Goal: Information Seeking & Learning: Learn about a topic

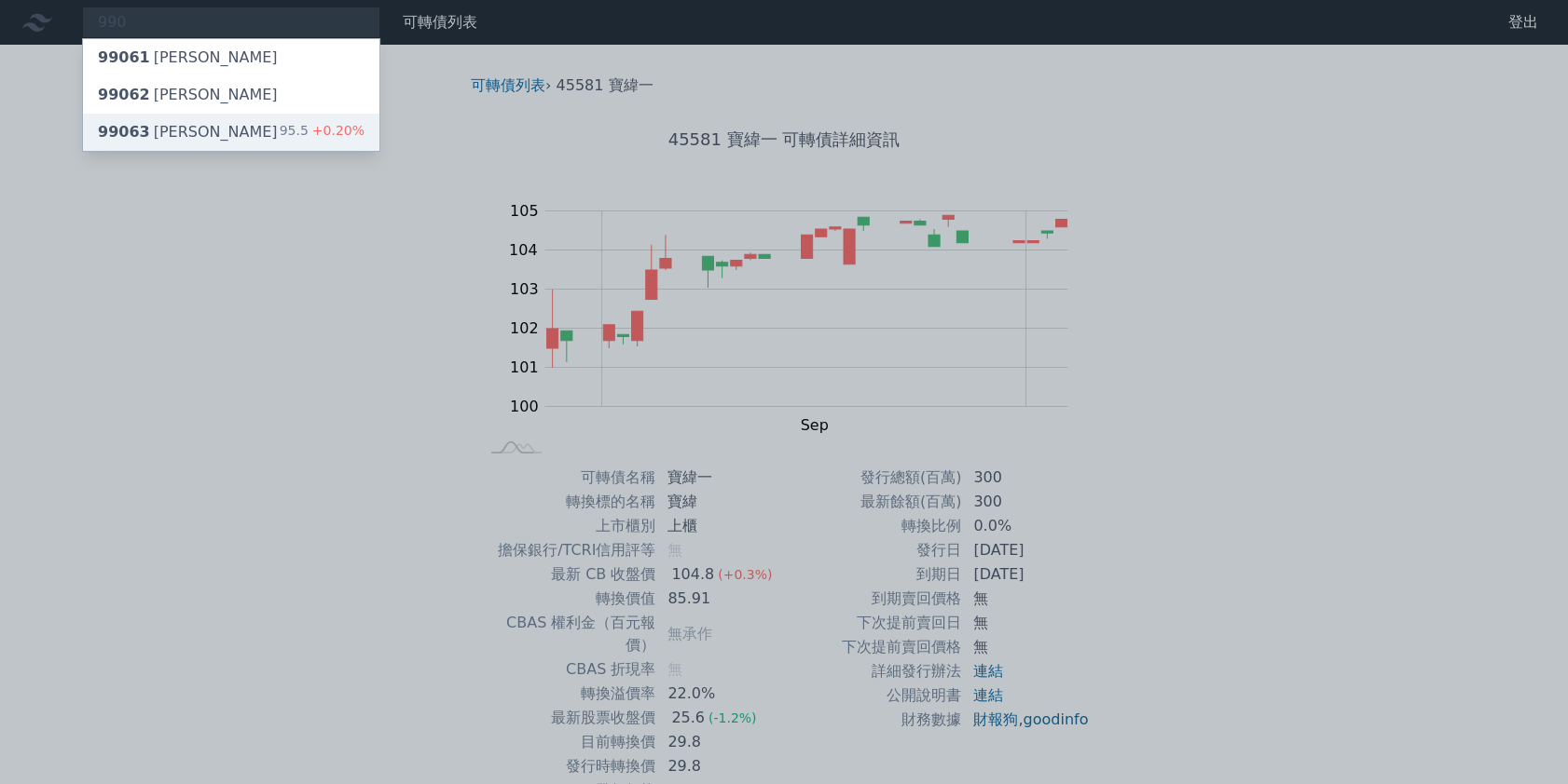
type input "990"
click at [231, 127] on div "99063 欣巴巴三 95.5 +0.20%" at bounding box center [231, 132] width 297 height 38
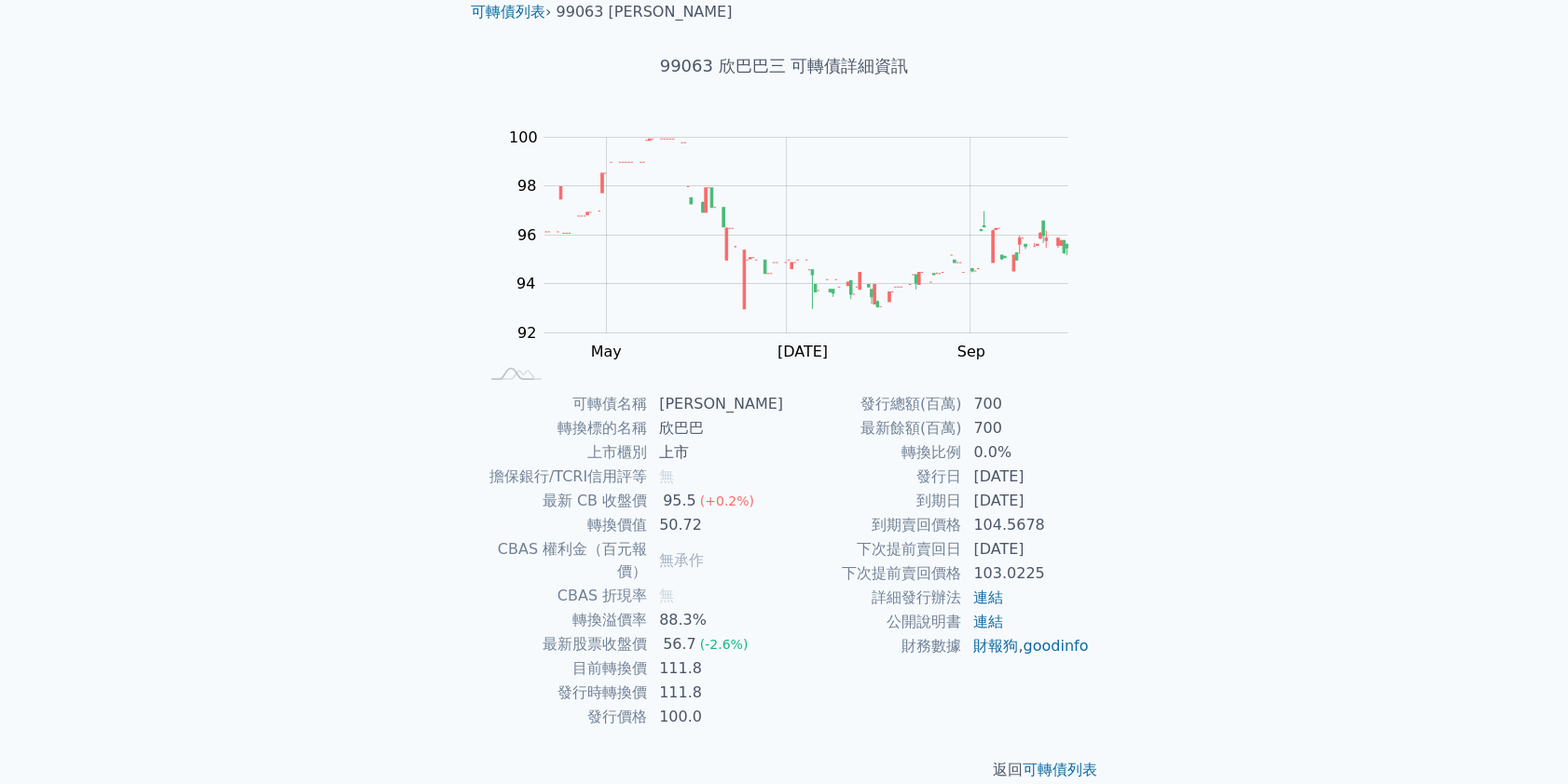
scroll to position [77, 0]
click at [562, 605] on tr "轉換溢價率 88.3%" at bounding box center [632, 617] width 306 height 24
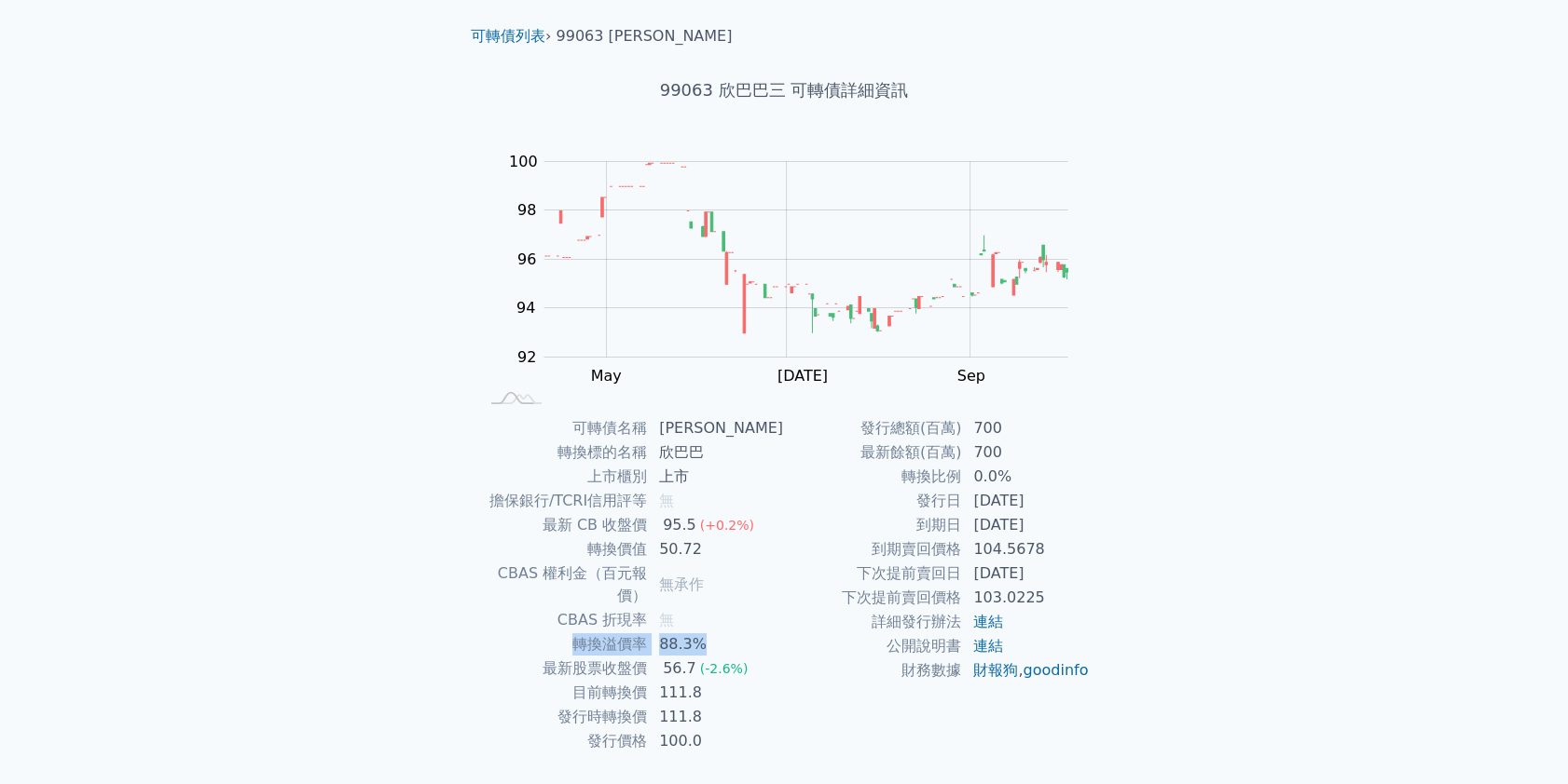
scroll to position [0, 0]
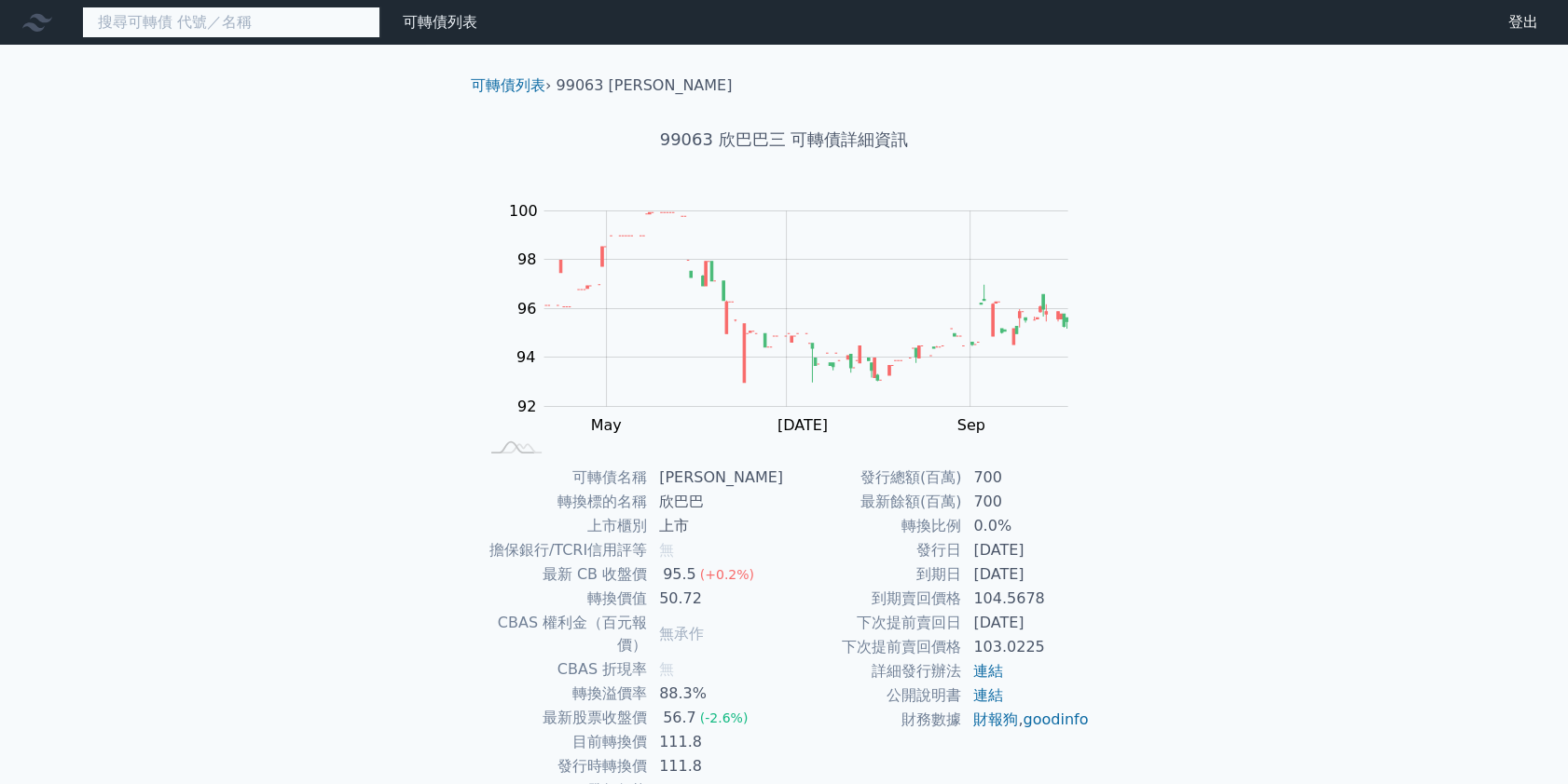
click at [157, 23] on input at bounding box center [231, 23] width 298 height 32
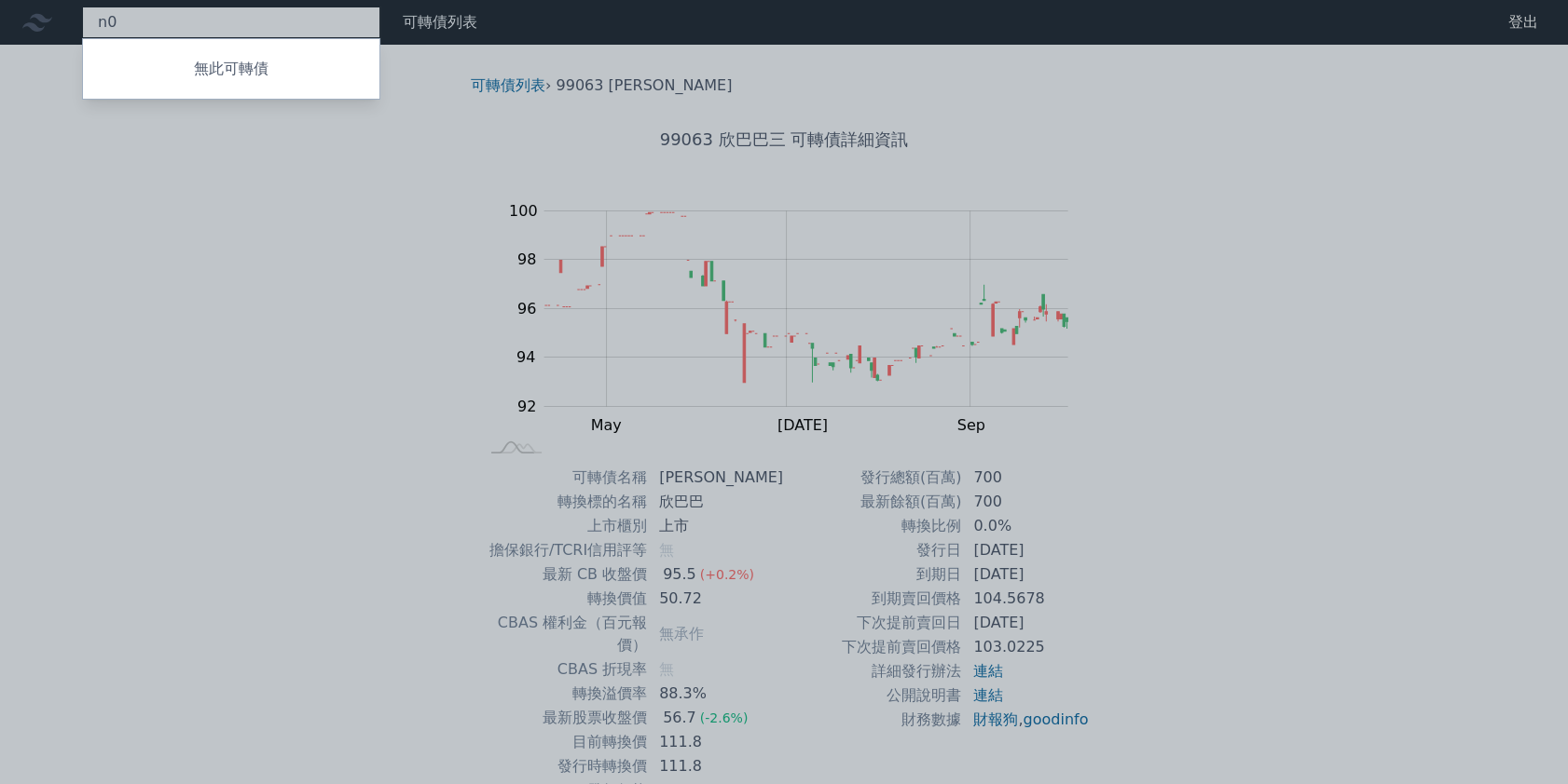
type input "n"
type input "三貝"
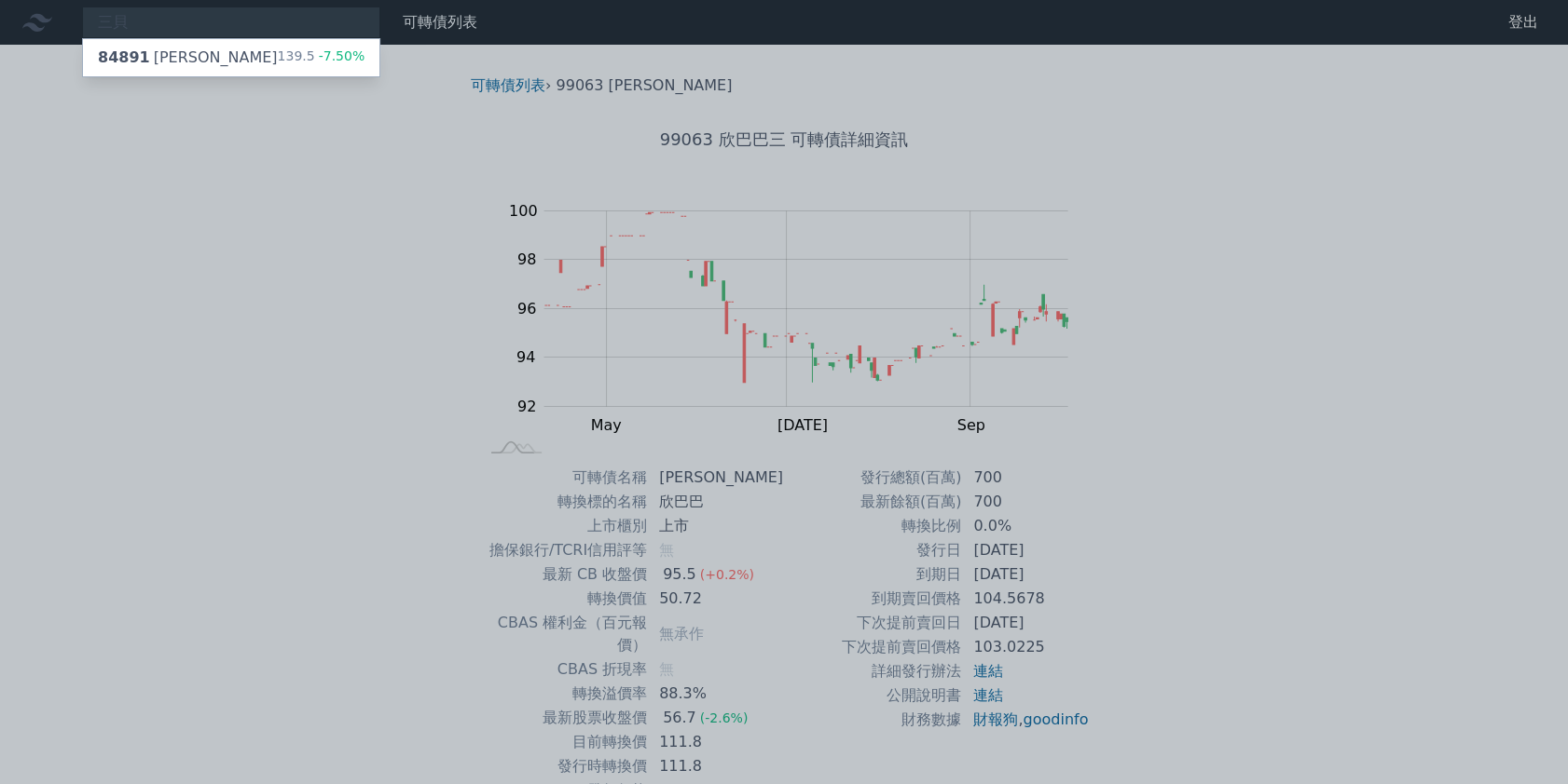
click at [213, 51] on div "三貝 84891 三貝德一 139.5 -7.50% 可轉債列表 財務數據 可轉債列表 財務數據 登出 登出 可轉債列表 › 99063 欣巴巴三 99063…" at bounding box center [784, 443] width 1568 height 885
click at [219, 58] on div "84891 三貝德一 139.5 -7.50%" at bounding box center [231, 58] width 297 height 38
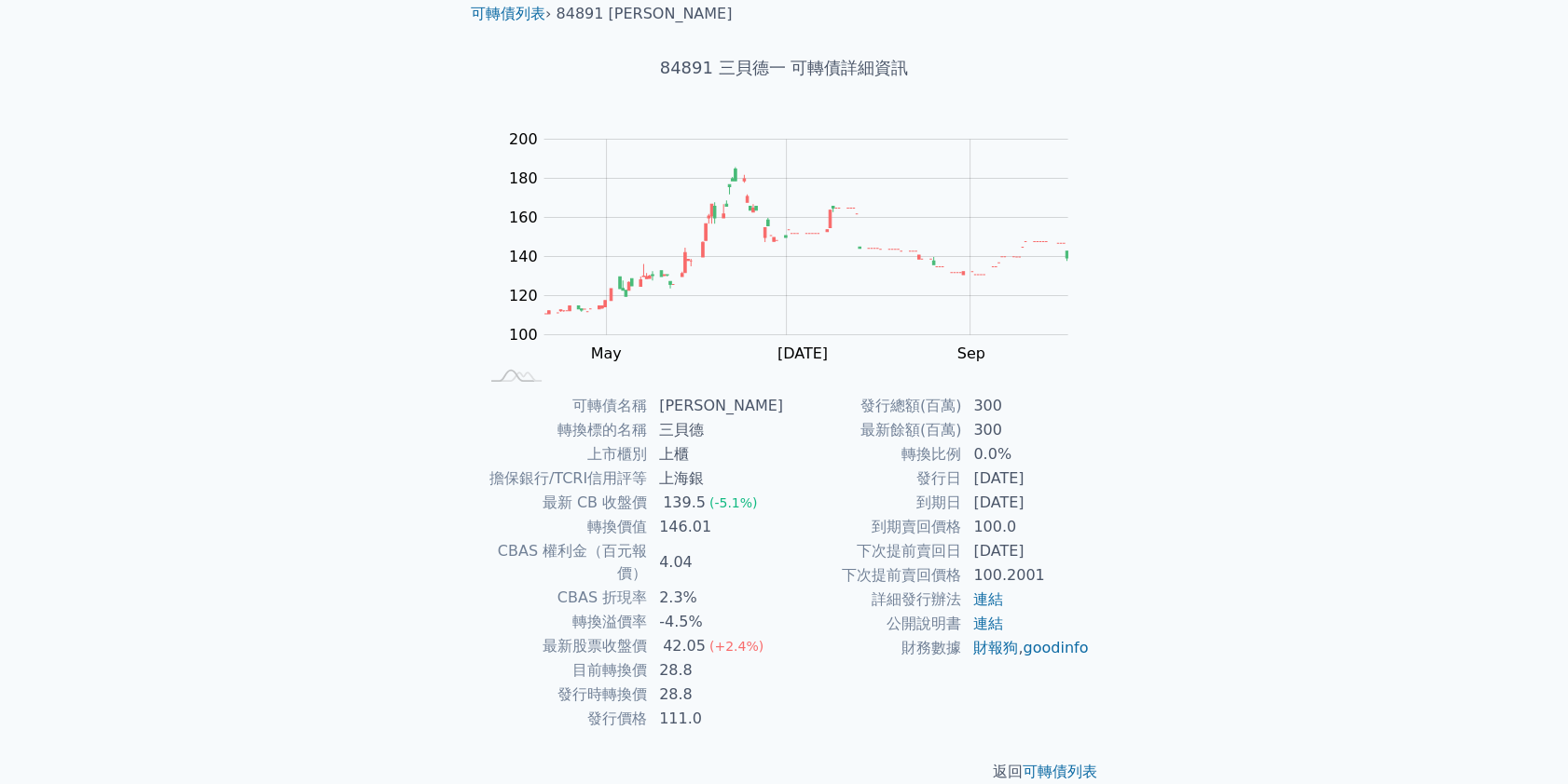
scroll to position [77, 0]
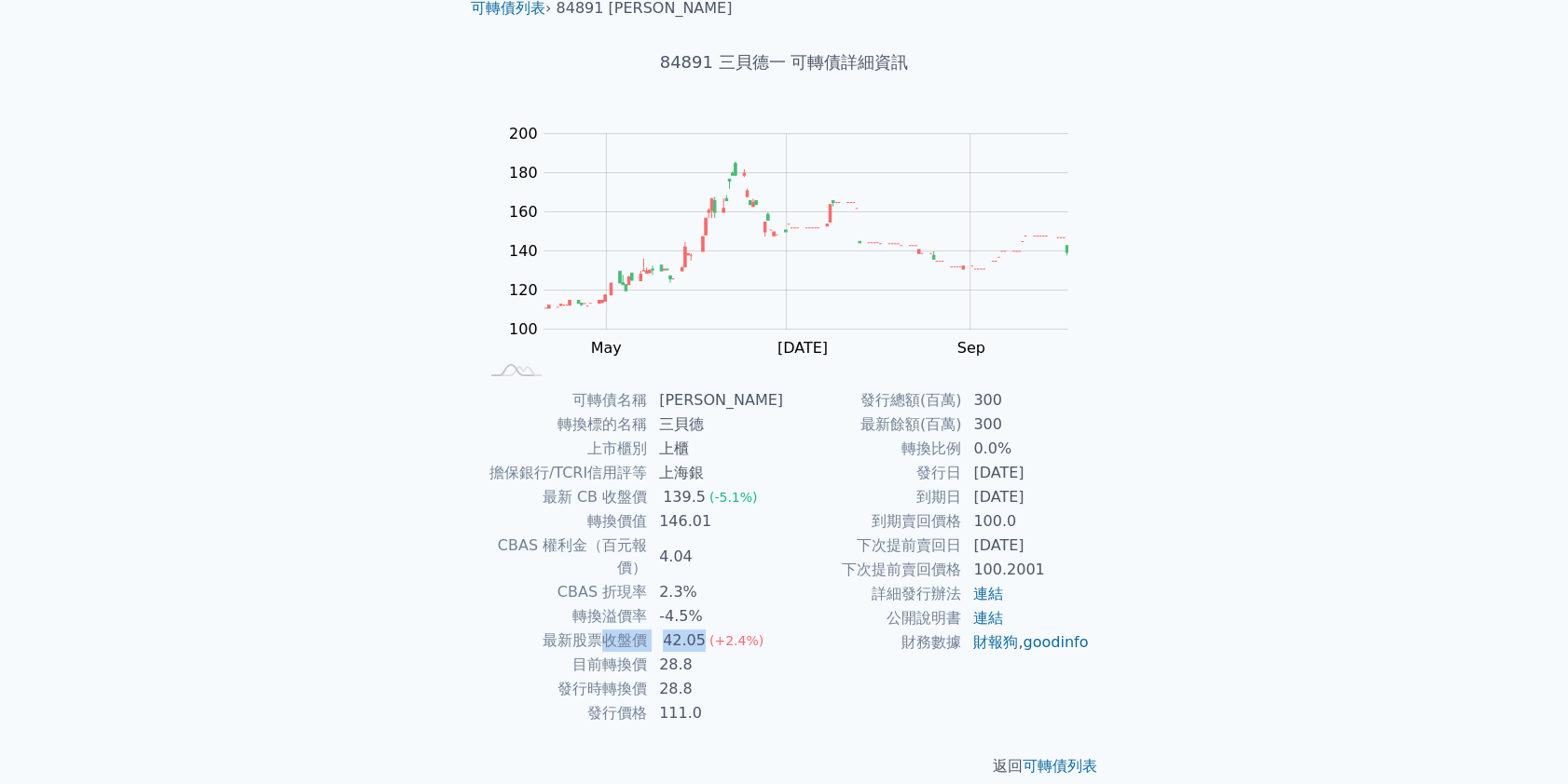
drag, startPoint x: 698, startPoint y: 607, endPoint x: 623, endPoint y: 608, distance: 75.0
click at [603, 628] on tr "最新股票收盤價 42.05 (+2.4%)" at bounding box center [632, 641] width 306 height 24
click at [1035, 511] on td "100.0" at bounding box center [1026, 521] width 128 height 24
click at [551, 605] on tr "轉換溢價率 -4.5%" at bounding box center [632, 617] width 306 height 24
click at [549, 605] on td "轉換溢價率" at bounding box center [563, 617] width 170 height 24
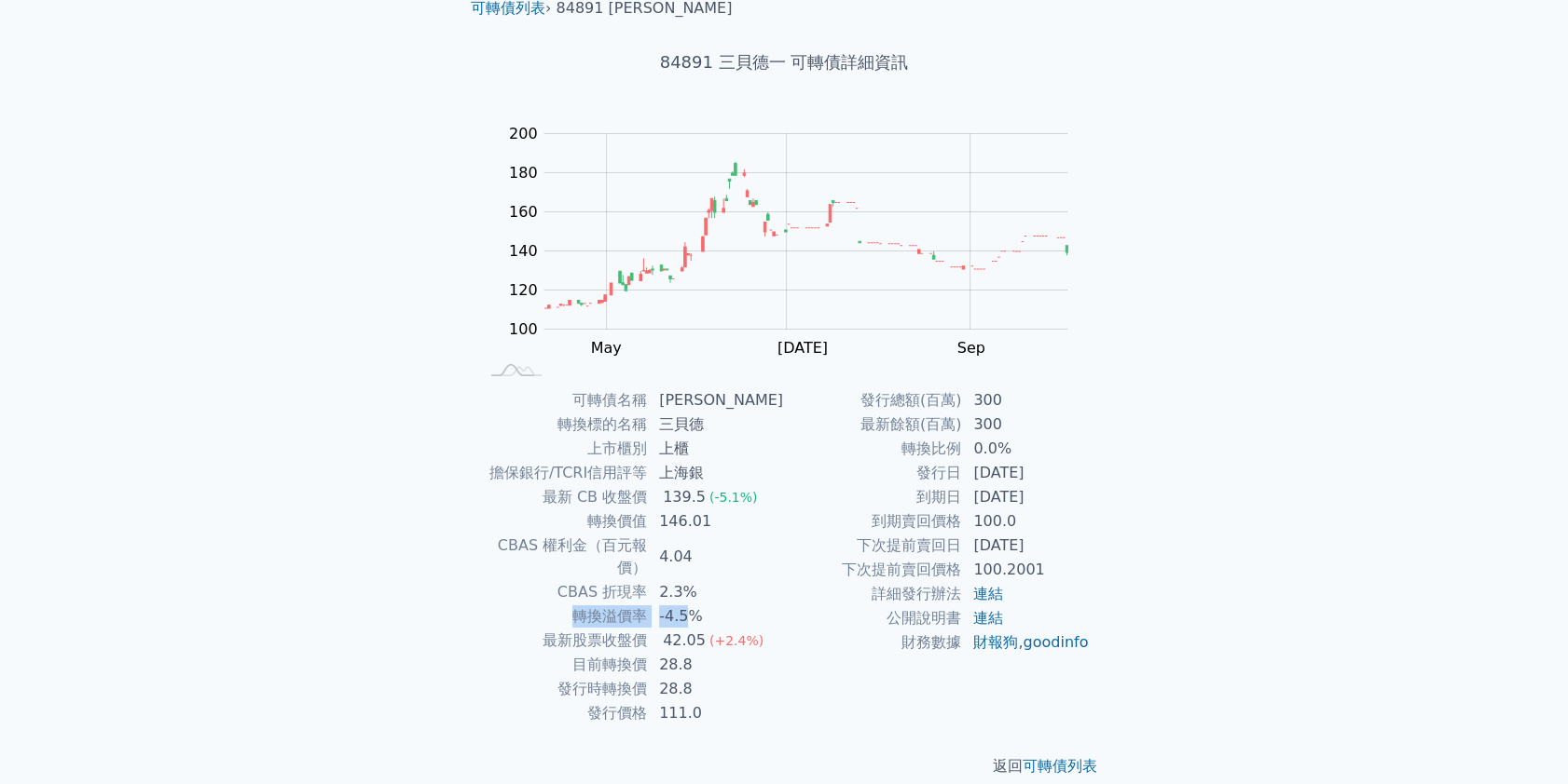
click at [569, 605] on tr "轉換溢價率 -4.5%" at bounding box center [632, 617] width 306 height 24
click at [566, 605] on td "轉換溢價率" at bounding box center [563, 617] width 170 height 24
drag, startPoint x: 627, startPoint y: 615, endPoint x: 738, endPoint y: 617, distance: 111.0
click at [738, 628] on tr "最新股票收盤價 42.05 (+2.4%)" at bounding box center [632, 641] width 306 height 24
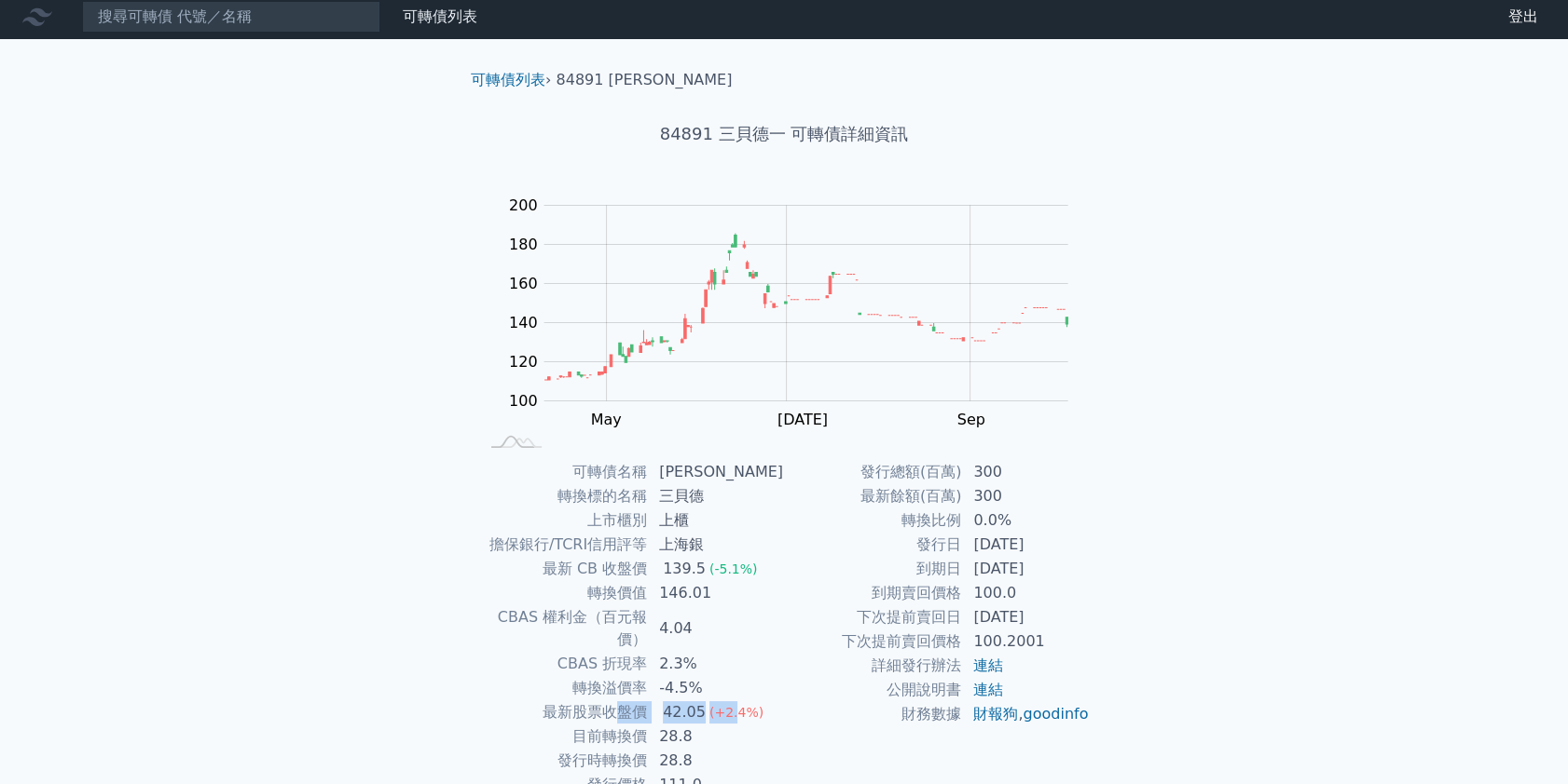
scroll to position [0, 0]
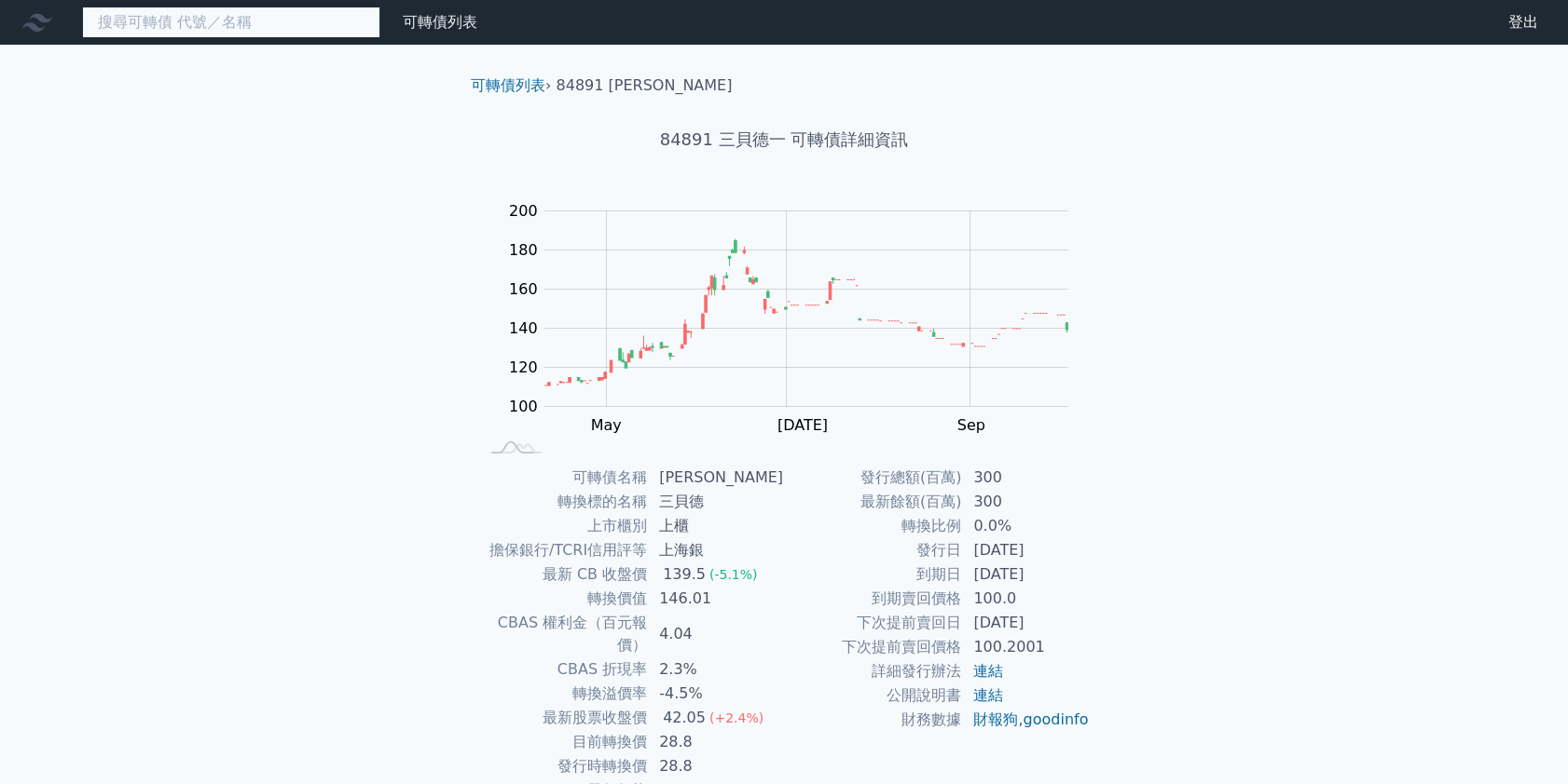
click at [172, 33] on input at bounding box center [231, 23] width 298 height 32
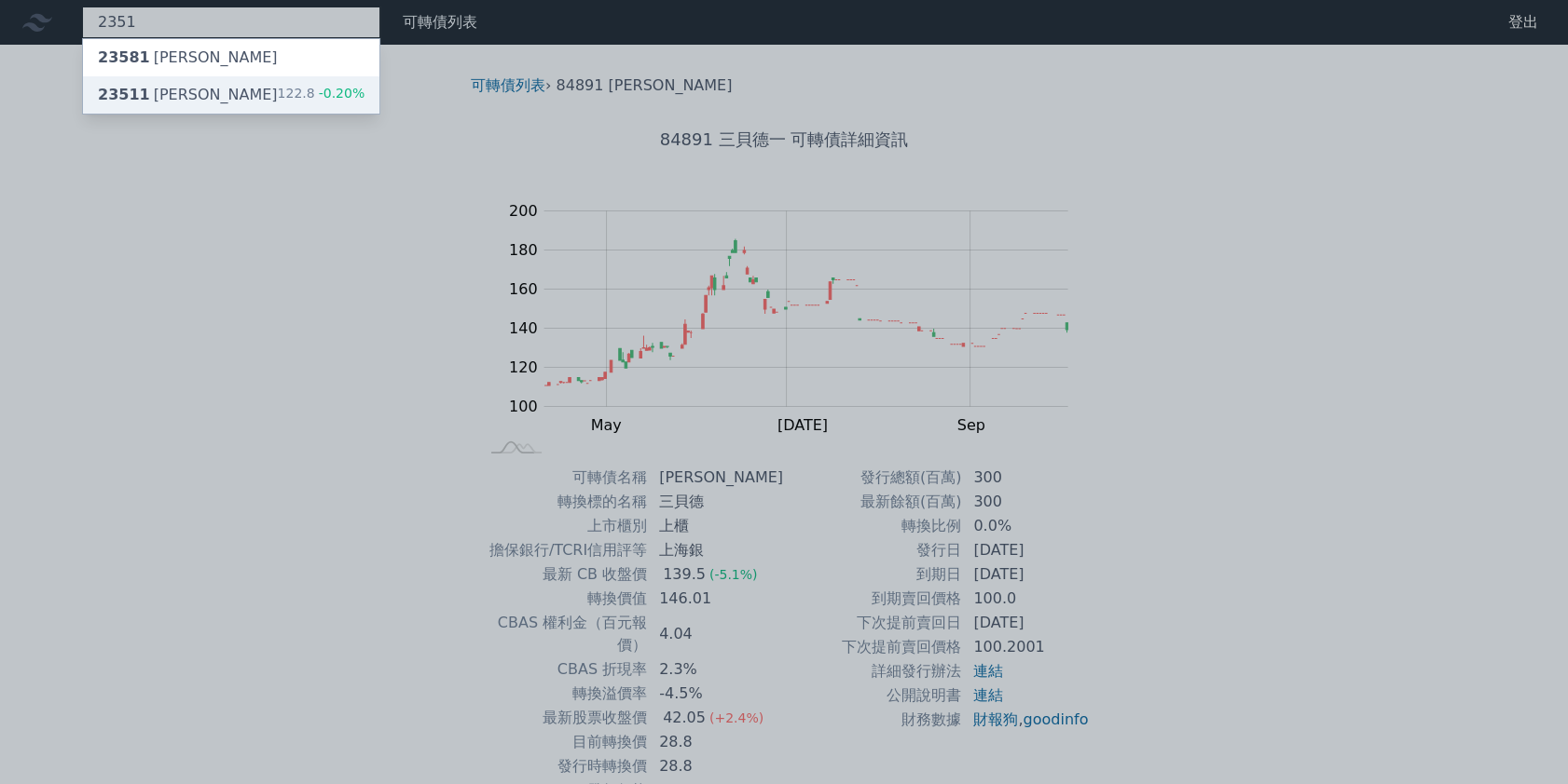
type input "2351"
click at [203, 96] on div "23511 順德一 122.8 -0.20%" at bounding box center [231, 95] width 297 height 38
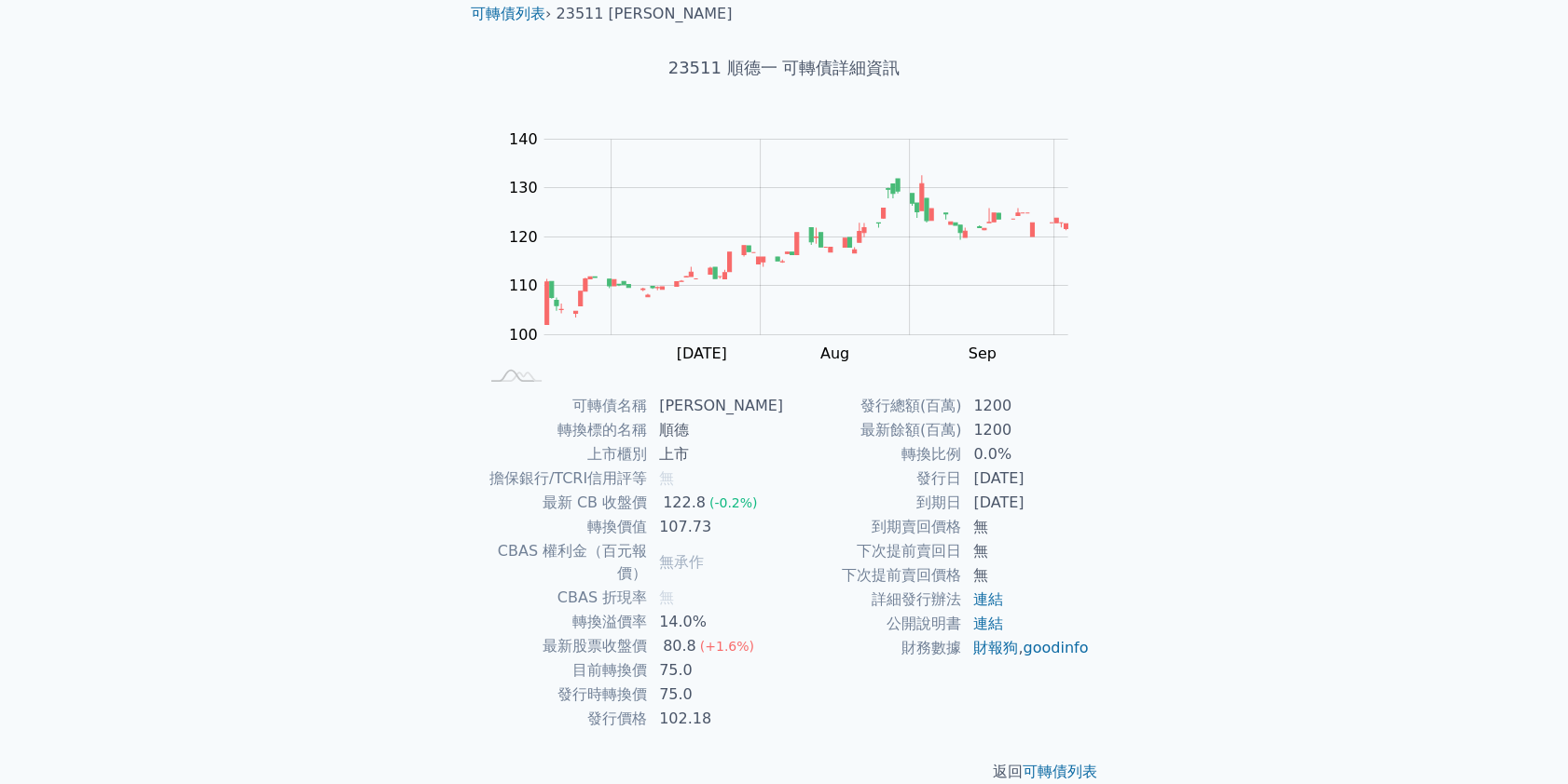
scroll to position [77, 0]
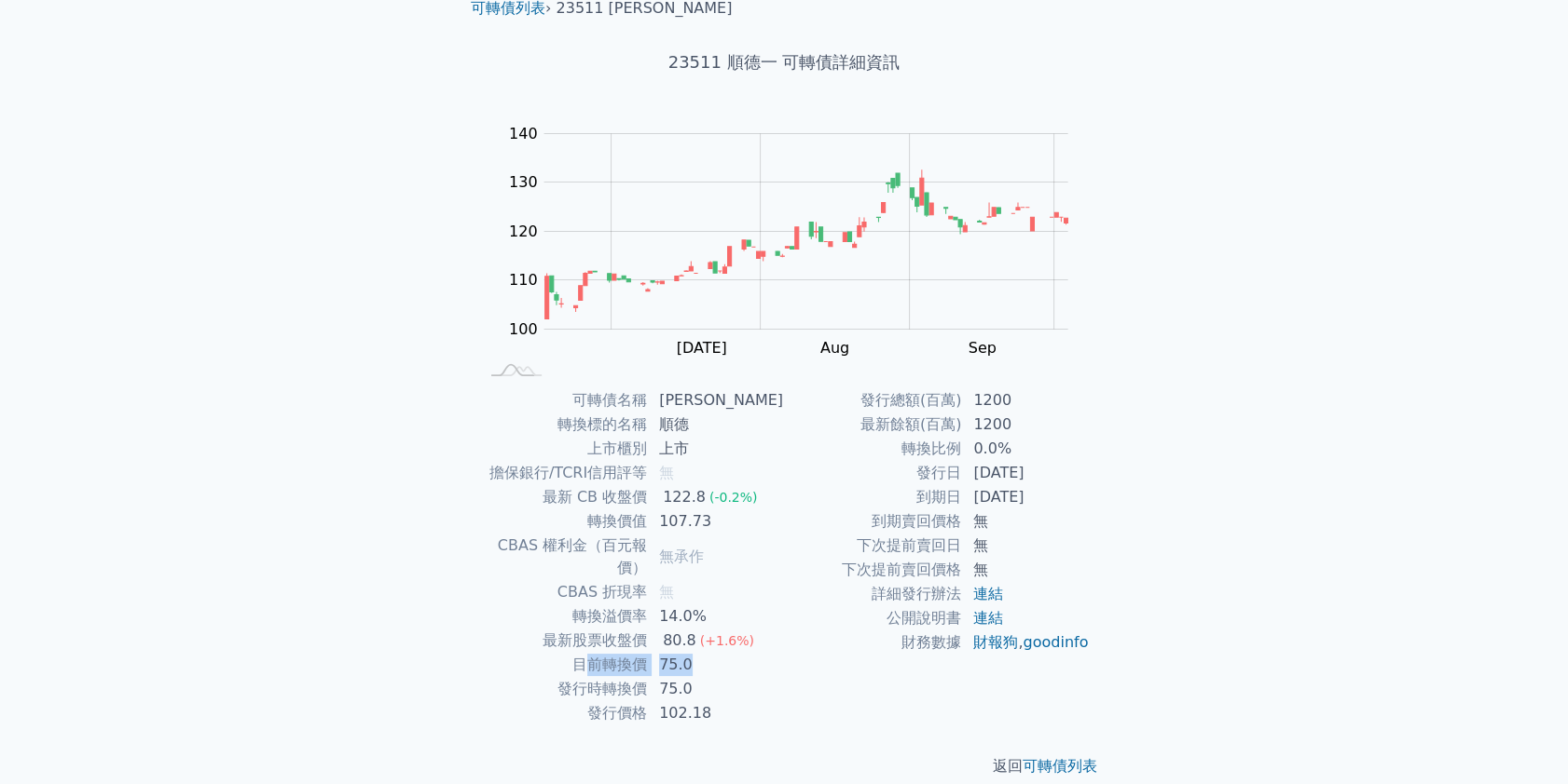
drag, startPoint x: 682, startPoint y: 637, endPoint x: 597, endPoint y: 640, distance: 85.1
click at [598, 653] on tr "目前轉換價 75.0" at bounding box center [632, 665] width 306 height 24
drag, startPoint x: 361, startPoint y: 576, endPoint x: 293, endPoint y: 355, distance: 231.2
